Goal: Use online tool/utility: Utilize a website feature to perform a specific function

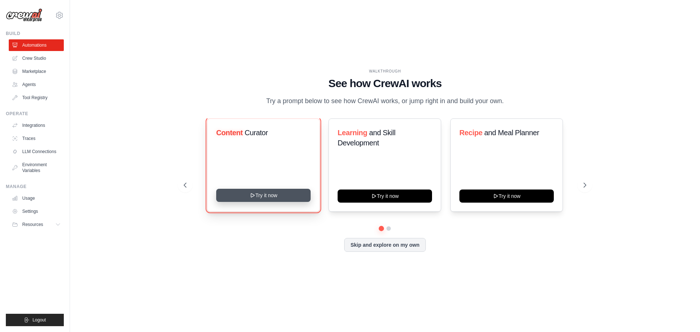
click at [256, 197] on button "Try it now" at bounding box center [263, 195] width 94 height 13
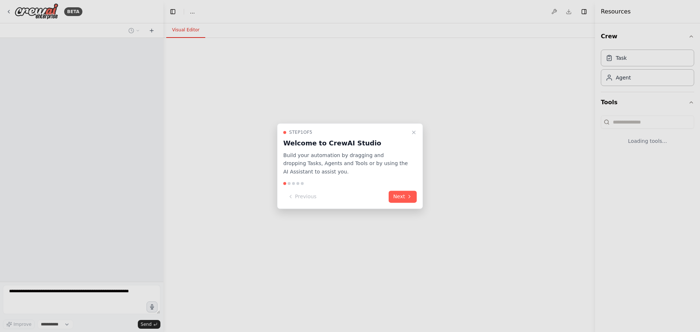
select select "****"
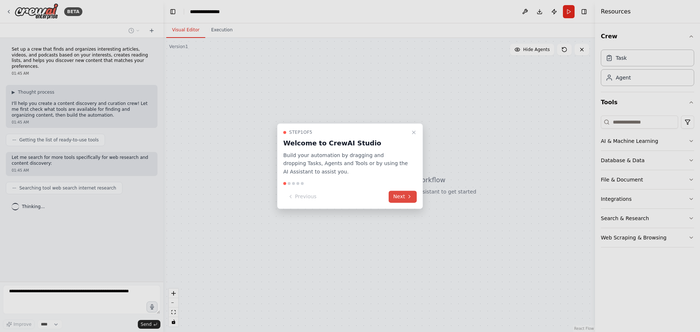
click at [404, 197] on button "Next" at bounding box center [403, 197] width 28 height 12
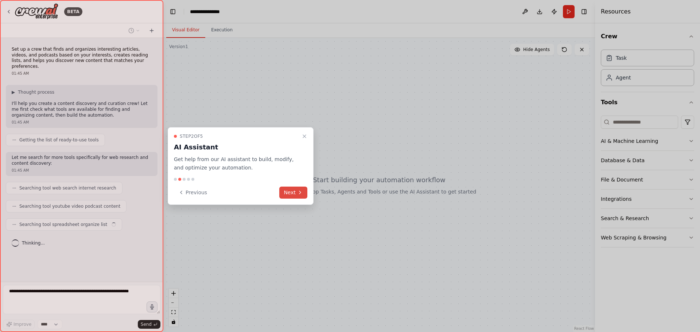
click at [289, 193] on button "Next" at bounding box center [293, 193] width 28 height 12
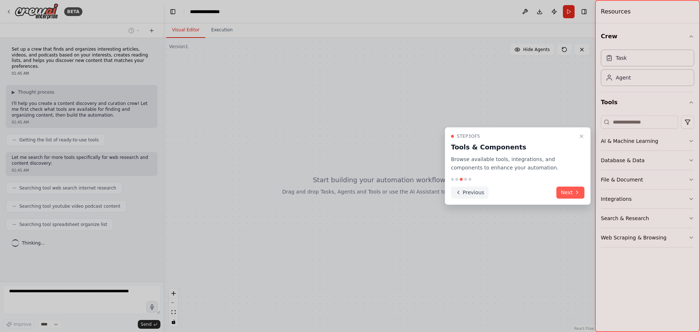
click at [464, 194] on button "Previous" at bounding box center [470, 193] width 38 height 12
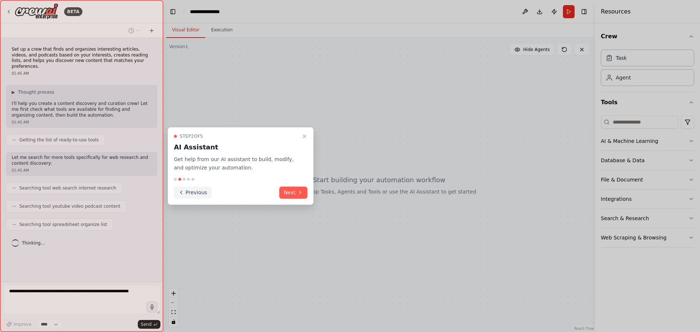
click at [196, 192] on button "Previous" at bounding box center [193, 193] width 38 height 12
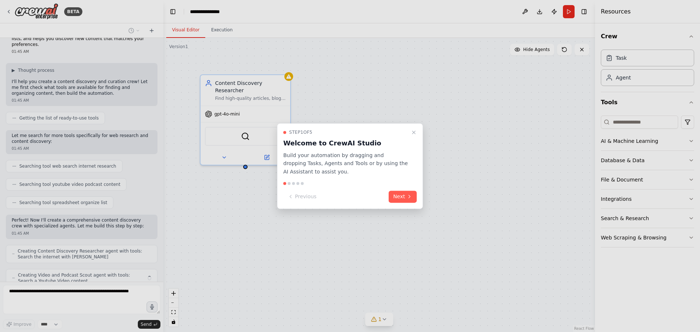
scroll to position [46, 0]
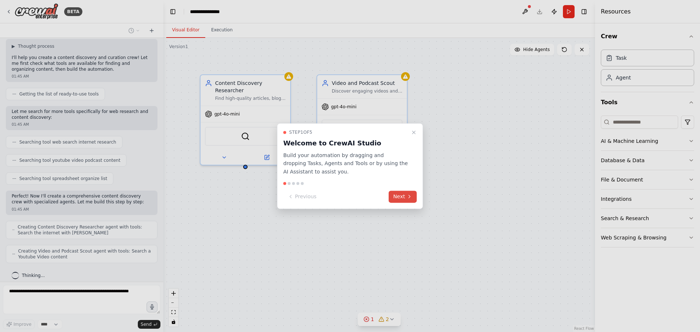
click at [406, 195] on button "Next" at bounding box center [403, 197] width 28 height 12
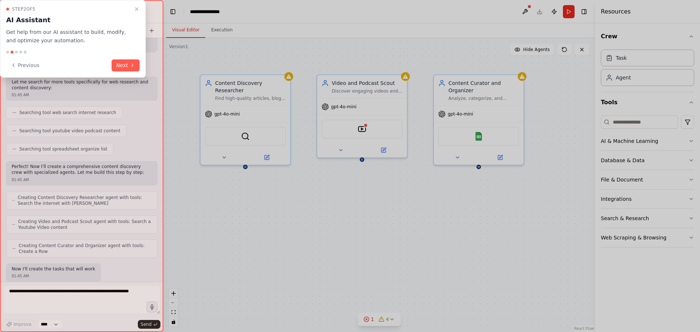
scroll to position [118, 0]
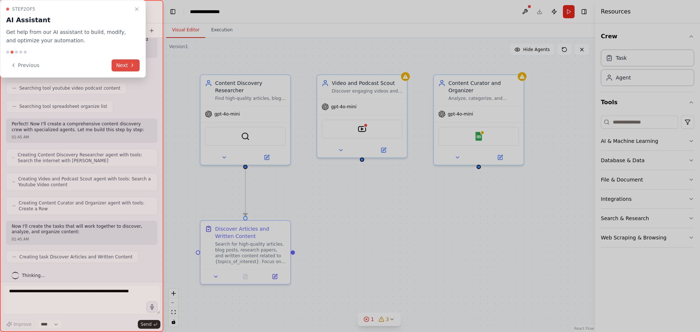
click at [126, 66] on button "Next" at bounding box center [126, 65] width 28 height 12
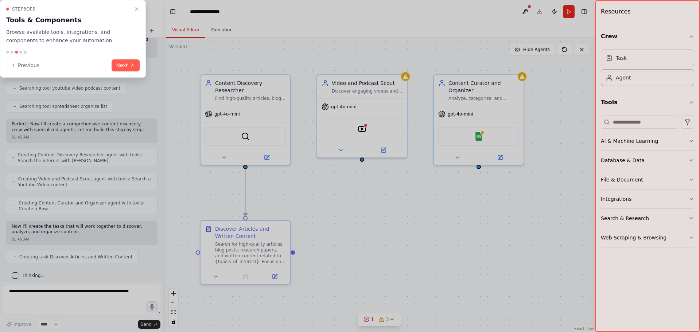
scroll to position [136, 0]
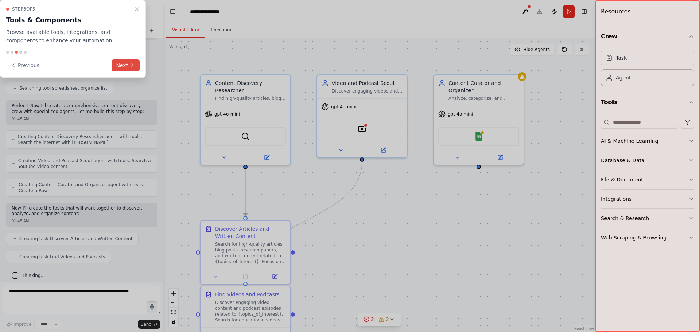
click at [121, 65] on button "Next" at bounding box center [126, 65] width 28 height 12
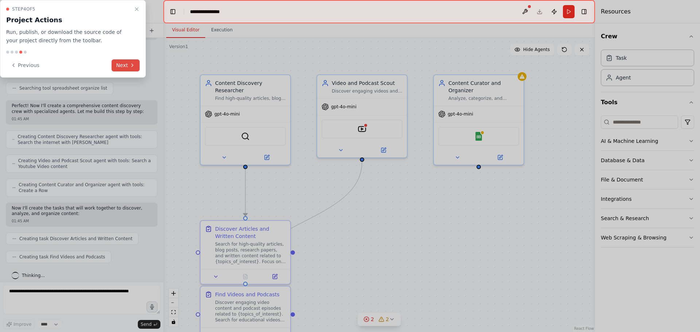
scroll to position [155, 0]
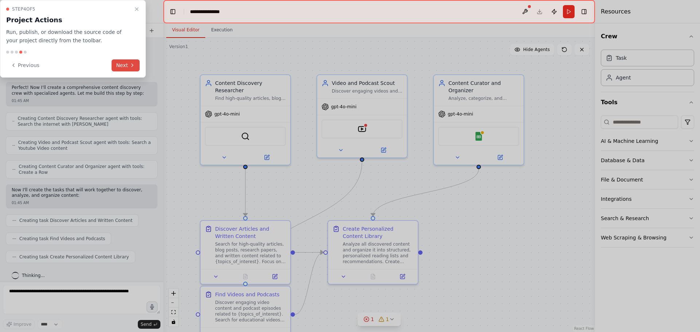
click at [121, 65] on button "Next" at bounding box center [126, 65] width 28 height 12
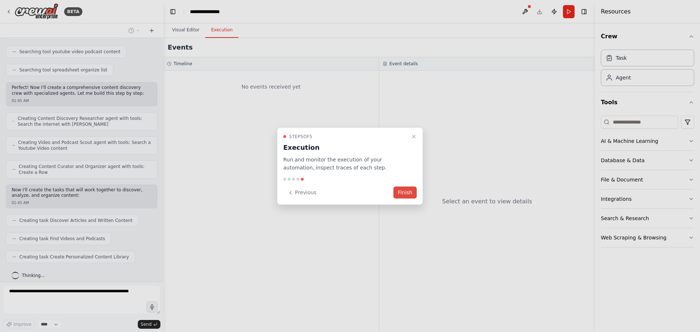
scroll to position [197, 0]
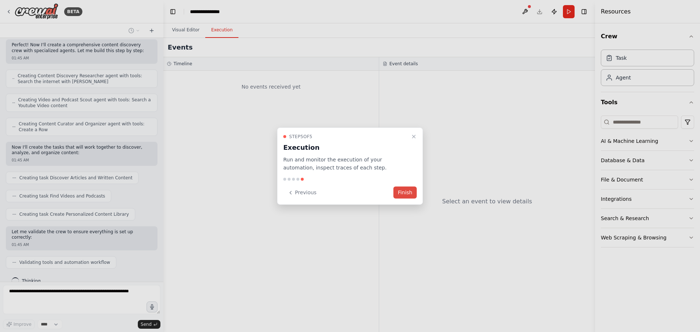
click at [402, 194] on button "Finish" at bounding box center [404, 193] width 23 height 12
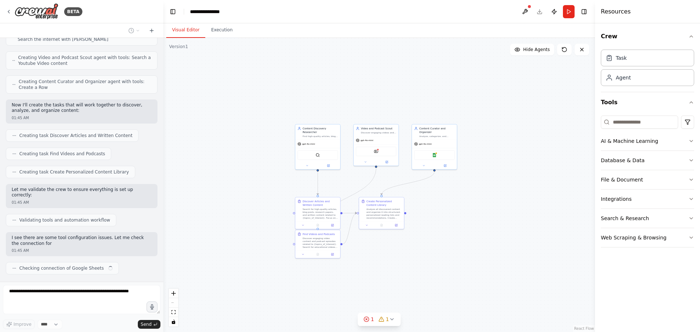
scroll to position [245, 0]
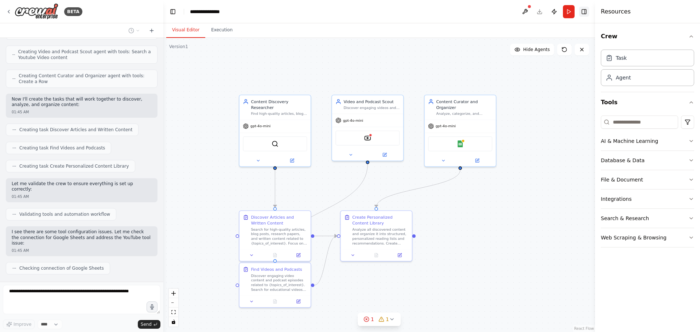
click at [584, 11] on button "Toggle Right Sidebar" at bounding box center [584, 12] width 10 height 10
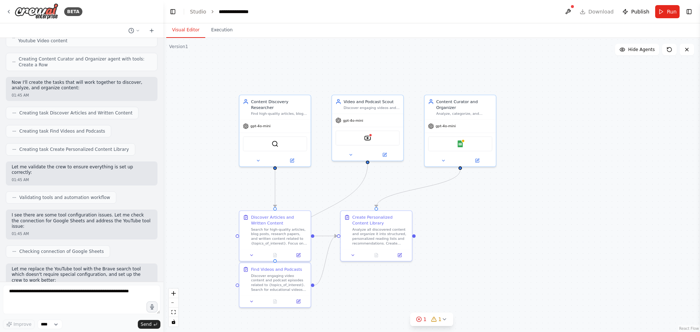
scroll to position [323, 0]
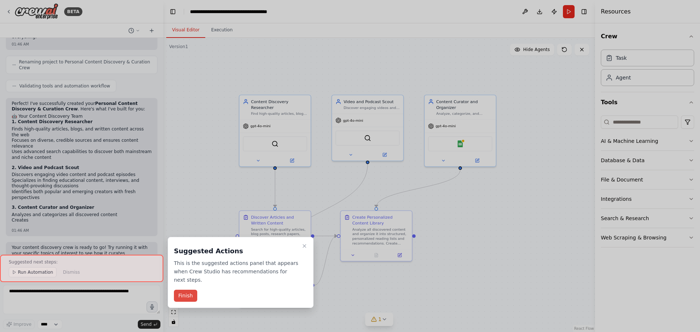
click at [186, 290] on button "Finish" at bounding box center [185, 296] width 23 height 12
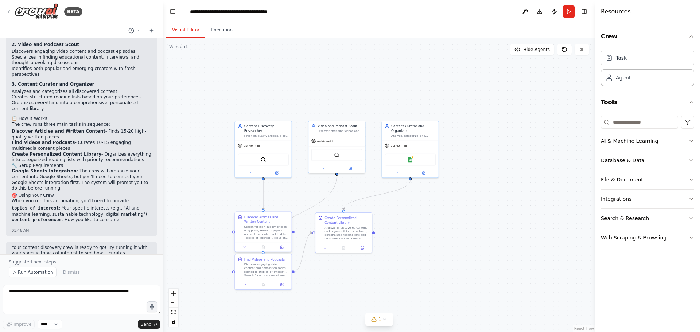
scroll to position [833, 0]
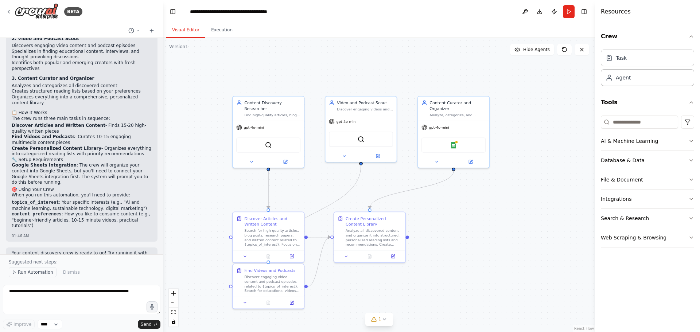
click at [34, 274] on span "Run Automation" at bounding box center [35, 272] width 35 height 6
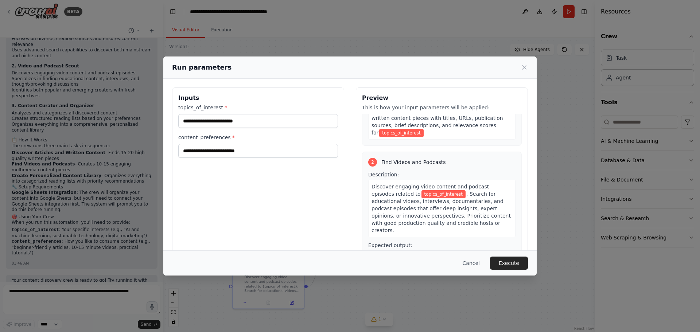
scroll to position [182, 0]
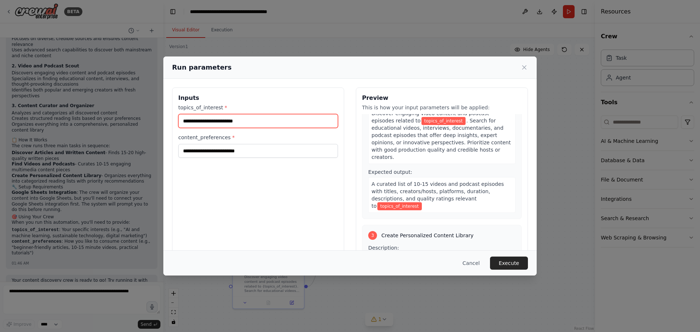
click at [248, 119] on input "topics_of_interest *" at bounding box center [258, 121] width 160 height 14
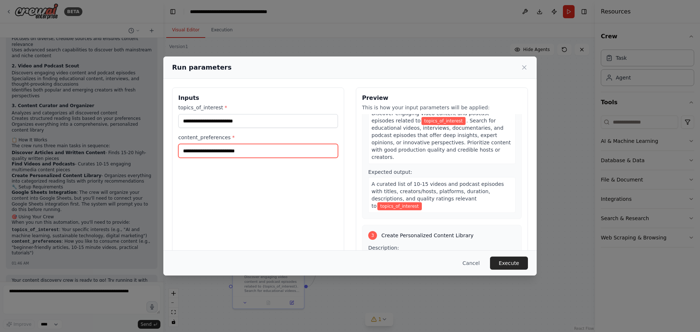
click at [255, 153] on input "content_preferences *" at bounding box center [258, 151] width 160 height 14
click at [524, 69] on icon at bounding box center [524, 67] width 7 height 7
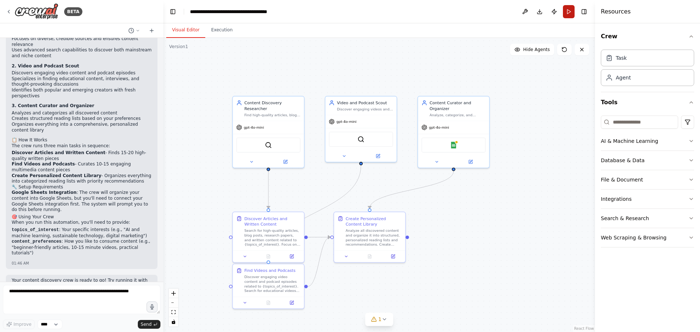
click at [568, 15] on button "Run" at bounding box center [569, 11] width 12 height 13
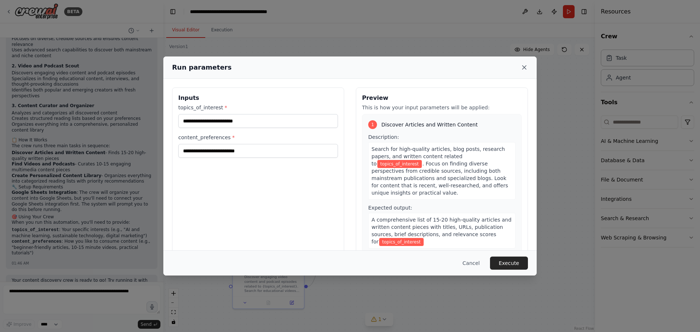
click at [524, 65] on icon at bounding box center [524, 67] width 7 height 7
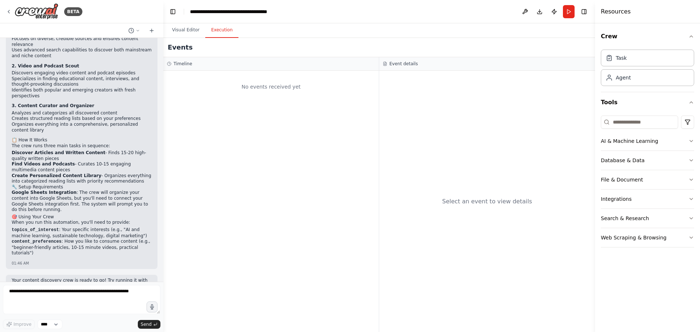
click at [222, 31] on button "Execution" at bounding box center [221, 30] width 33 height 15
click at [178, 26] on button "Visual Editor" at bounding box center [185, 30] width 39 height 15
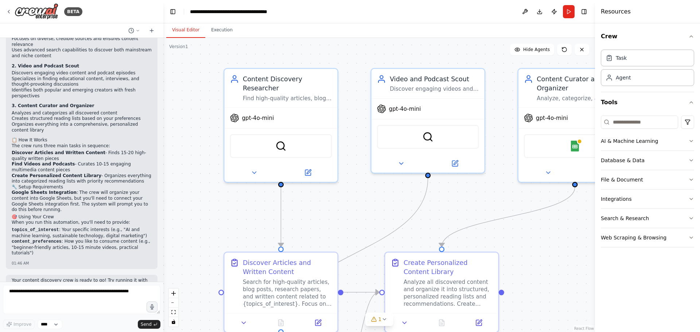
drag, startPoint x: 344, startPoint y: 195, endPoint x: 347, endPoint y: 231, distance: 36.9
click at [347, 231] on div ".deletable-edge-delete-btn { width: 20px; height: 20px; border: 0px solid #ffff…" at bounding box center [379, 185] width 432 height 294
click at [279, 139] on img at bounding box center [280, 144] width 11 height 11
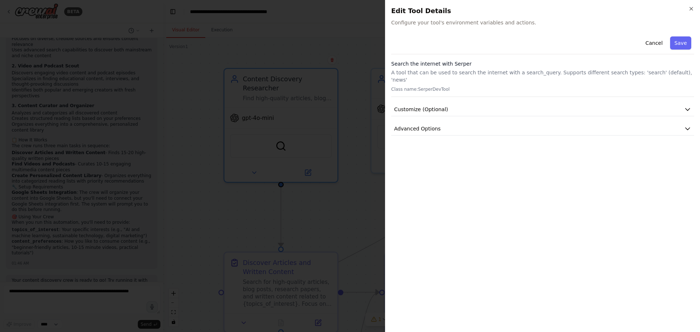
click at [283, 184] on div at bounding box center [350, 166] width 700 height 332
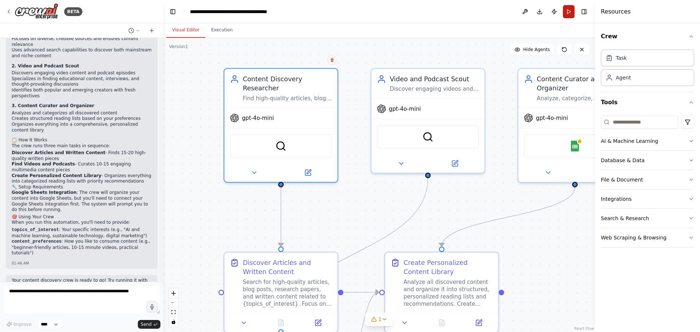
click at [569, 10] on button "Run" at bounding box center [569, 11] width 12 height 13
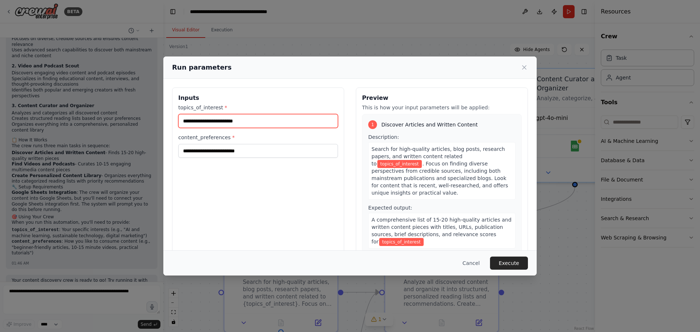
click at [264, 122] on input "topics_of_interest *" at bounding box center [258, 121] width 160 height 14
type input "**********"
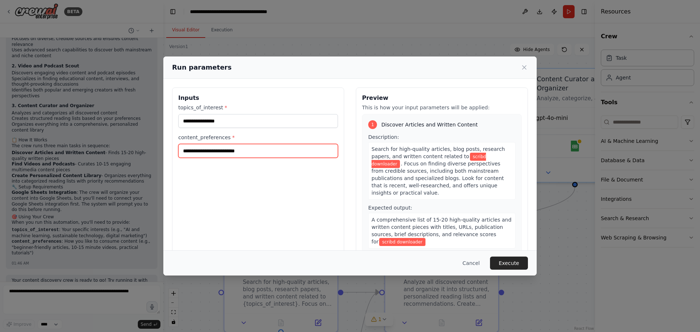
click at [249, 151] on input "content_preferences *" at bounding box center [258, 151] width 160 height 14
type input "**********"
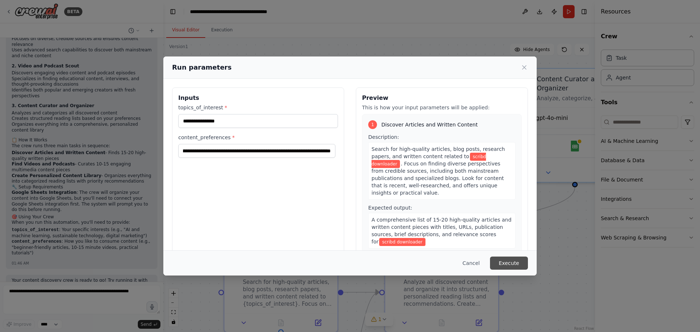
click at [509, 263] on button "Execute" at bounding box center [509, 263] width 38 height 13
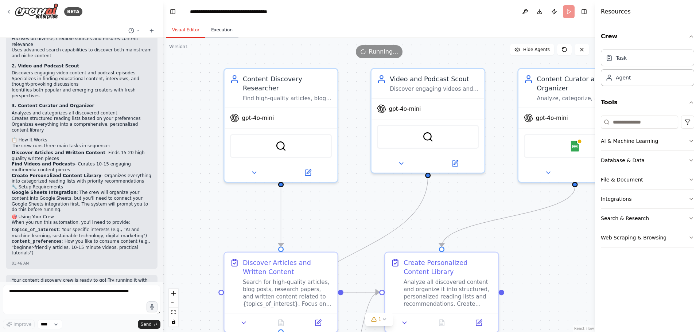
click at [219, 27] on button "Execution" at bounding box center [221, 30] width 33 height 15
click at [175, 27] on button "Visual Editor" at bounding box center [185, 30] width 39 height 15
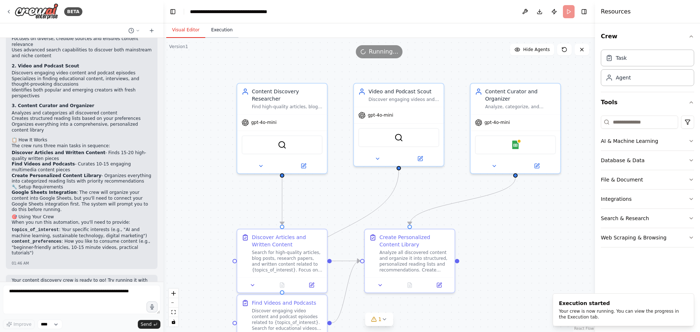
click at [216, 31] on button "Execution" at bounding box center [221, 30] width 33 height 15
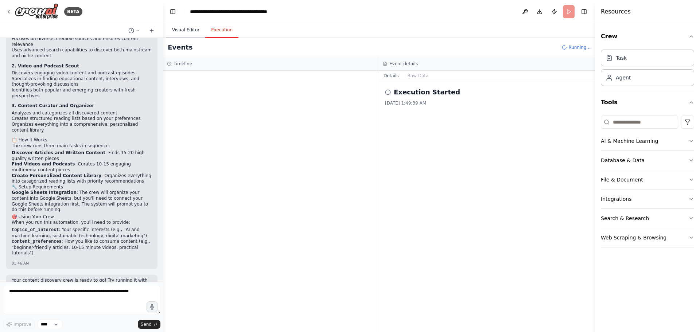
click at [181, 32] on button "Visual Editor" at bounding box center [185, 30] width 39 height 15
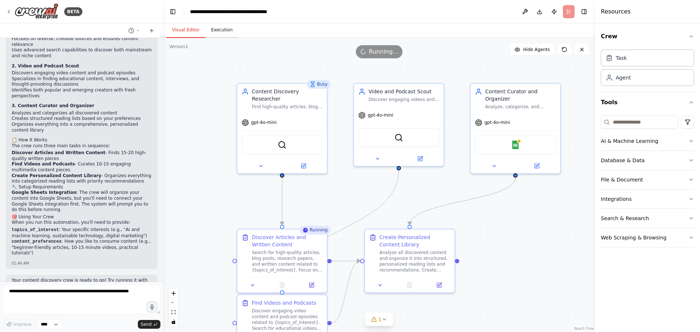
click at [220, 35] on button "Execution" at bounding box center [221, 30] width 33 height 15
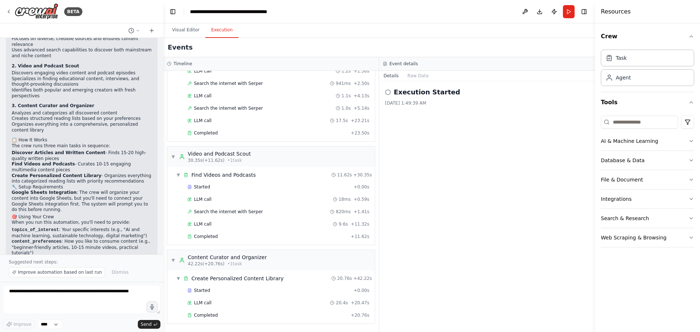
scroll to position [833, 0]
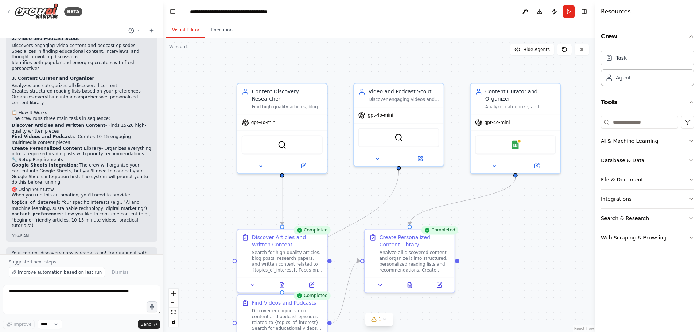
click at [185, 30] on button "Visual Editor" at bounding box center [185, 30] width 39 height 15
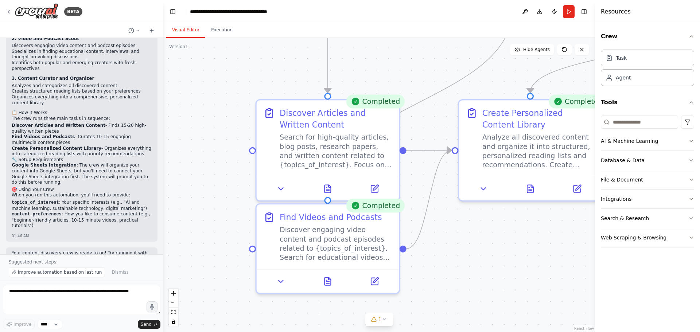
drag, startPoint x: 307, startPoint y: 184, endPoint x: 276, endPoint y: 73, distance: 115.9
click at [276, 73] on div ".deletable-edge-delete-btn { width: 20px; height: 20px; border: 0px solid #ffff…" at bounding box center [379, 185] width 432 height 294
click at [380, 319] on span "1" at bounding box center [379, 319] width 3 height 7
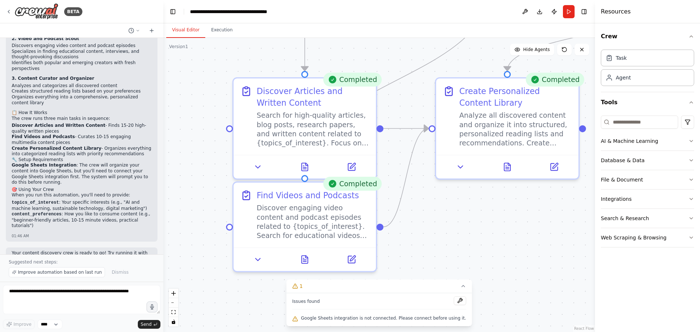
drag, startPoint x: 490, startPoint y: 251, endPoint x: 479, endPoint y: 244, distance: 13.1
click at [479, 244] on div ".deletable-edge-delete-btn { width: 20px; height: 20px; border: 0px solid #ffff…" at bounding box center [379, 185] width 432 height 294
click at [327, 129] on div "Search for high-quality articles, blog posts, research papers, and written cont…" at bounding box center [313, 127] width 112 height 37
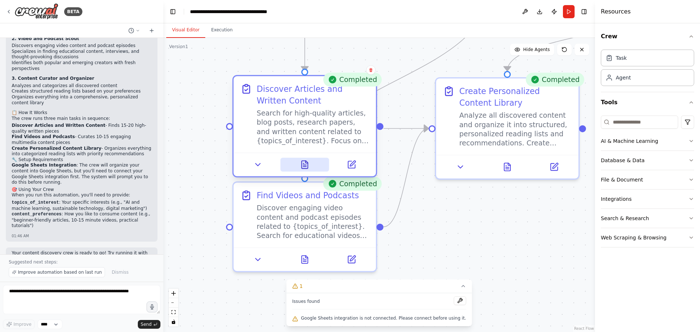
click at [302, 167] on icon at bounding box center [304, 165] width 6 height 8
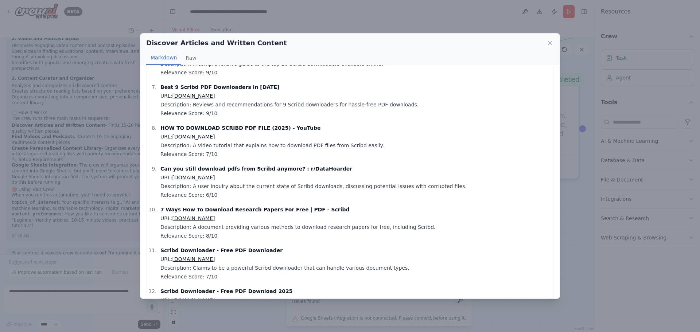
scroll to position [405, 0]
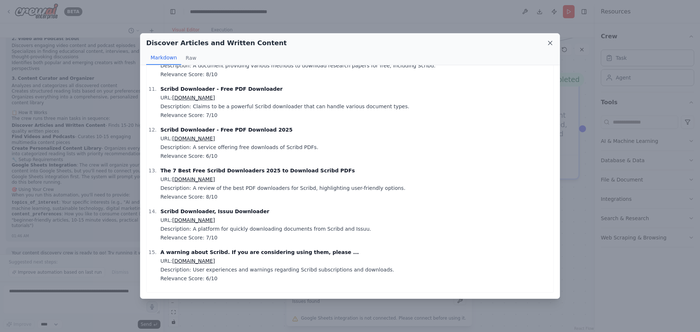
click at [549, 43] on icon at bounding box center [550, 43] width 4 height 4
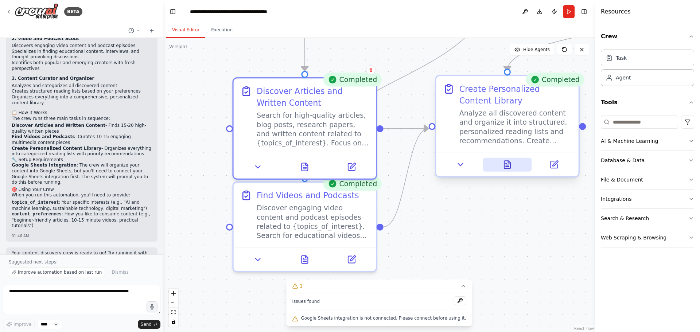
click at [504, 170] on button at bounding box center [507, 165] width 49 height 14
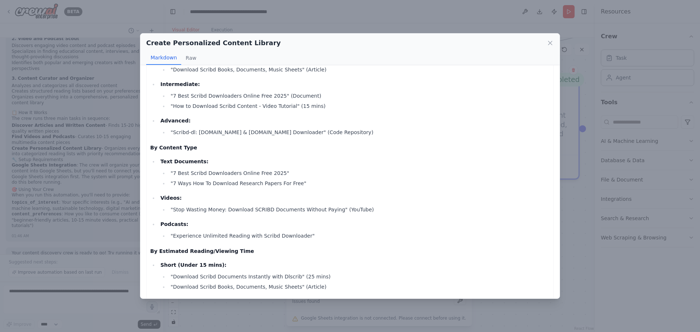
scroll to position [413, 0]
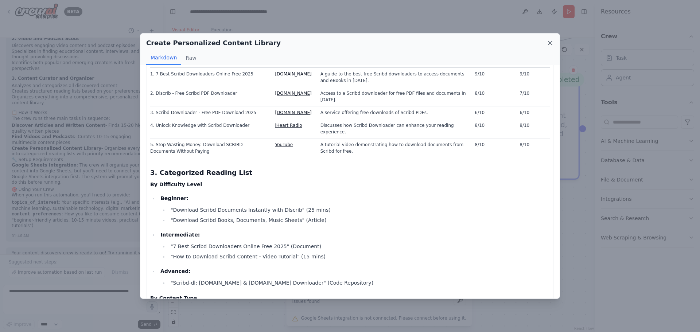
click at [549, 44] on icon at bounding box center [550, 43] width 4 height 4
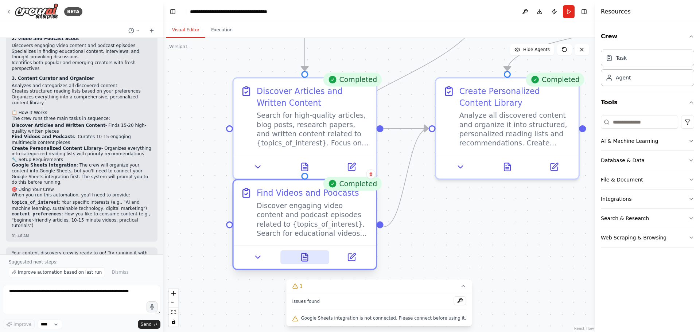
click at [304, 255] on icon at bounding box center [304, 257] width 6 height 8
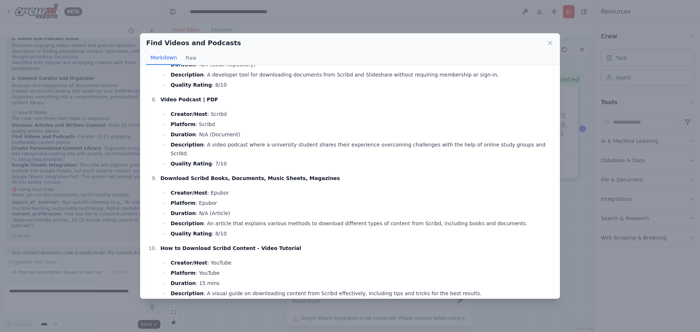
scroll to position [489, 0]
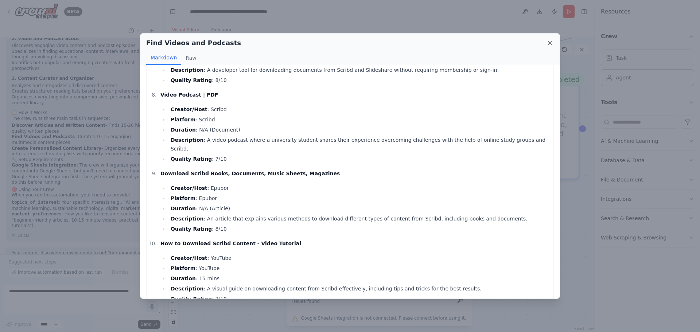
click at [549, 41] on icon at bounding box center [549, 42] width 7 height 7
